Goal: Find specific page/section: Find specific page/section

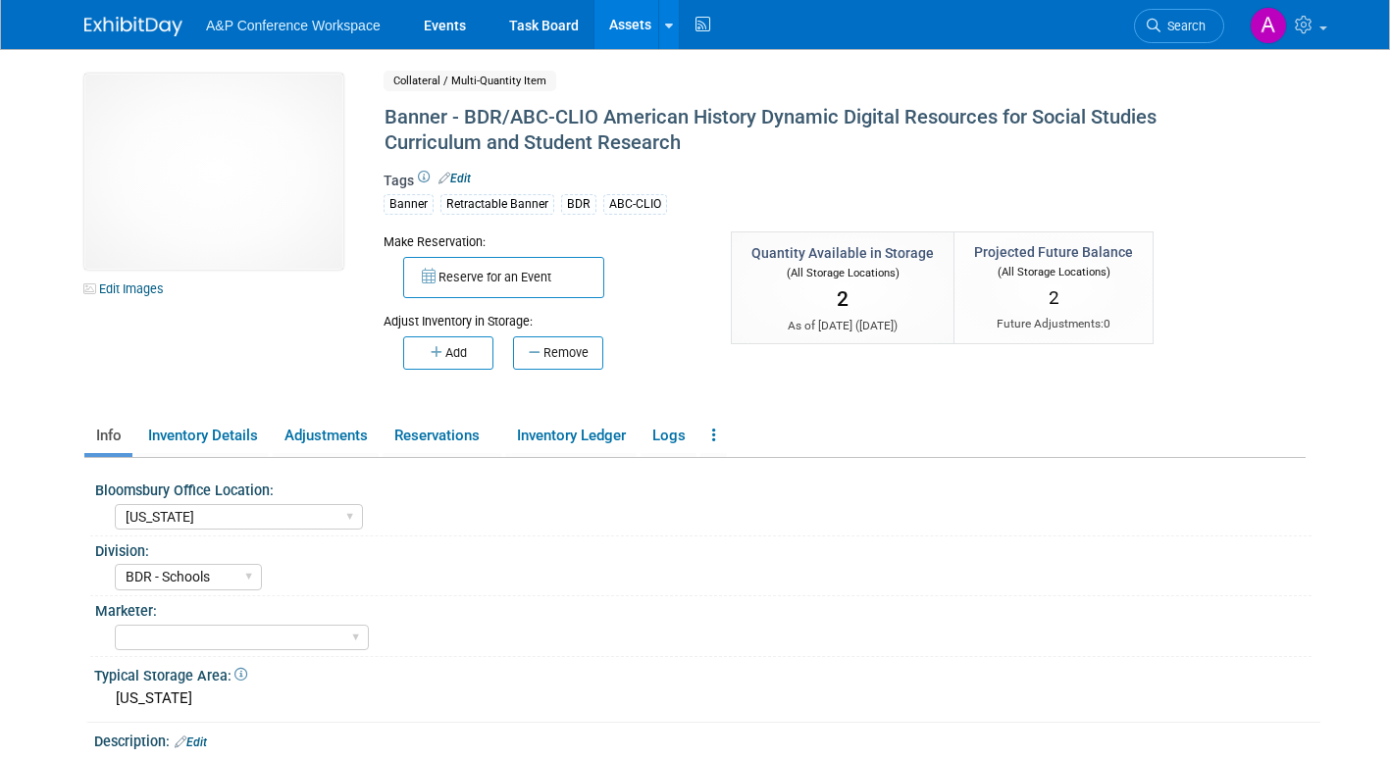
select select "[US_STATE]"
select select "BDR - Schools"
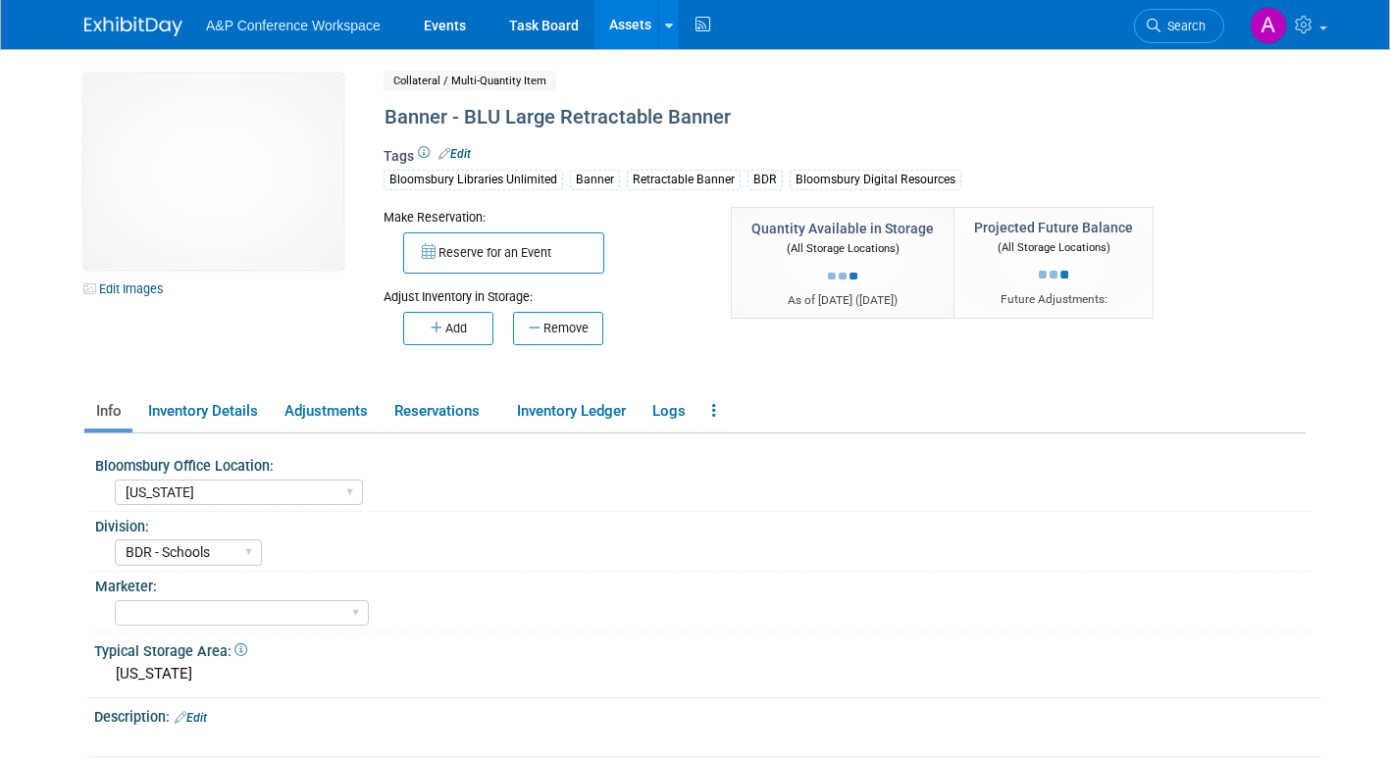
select select "[US_STATE]"
select select "BDR - Schools"
click at [890, 538] on div "BDR - Libraries BDR - Schools A&P BP R&L" at bounding box center [713, 549] width 1196 height 31
drag, startPoint x: 371, startPoint y: 117, endPoint x: 730, endPoint y: 121, distance: 359.0
click at [730, 121] on div "Banner - BLU Large Retractable Banner" at bounding box center [783, 117] width 810 height 35
